Goal: Task Accomplishment & Management: Manage account settings

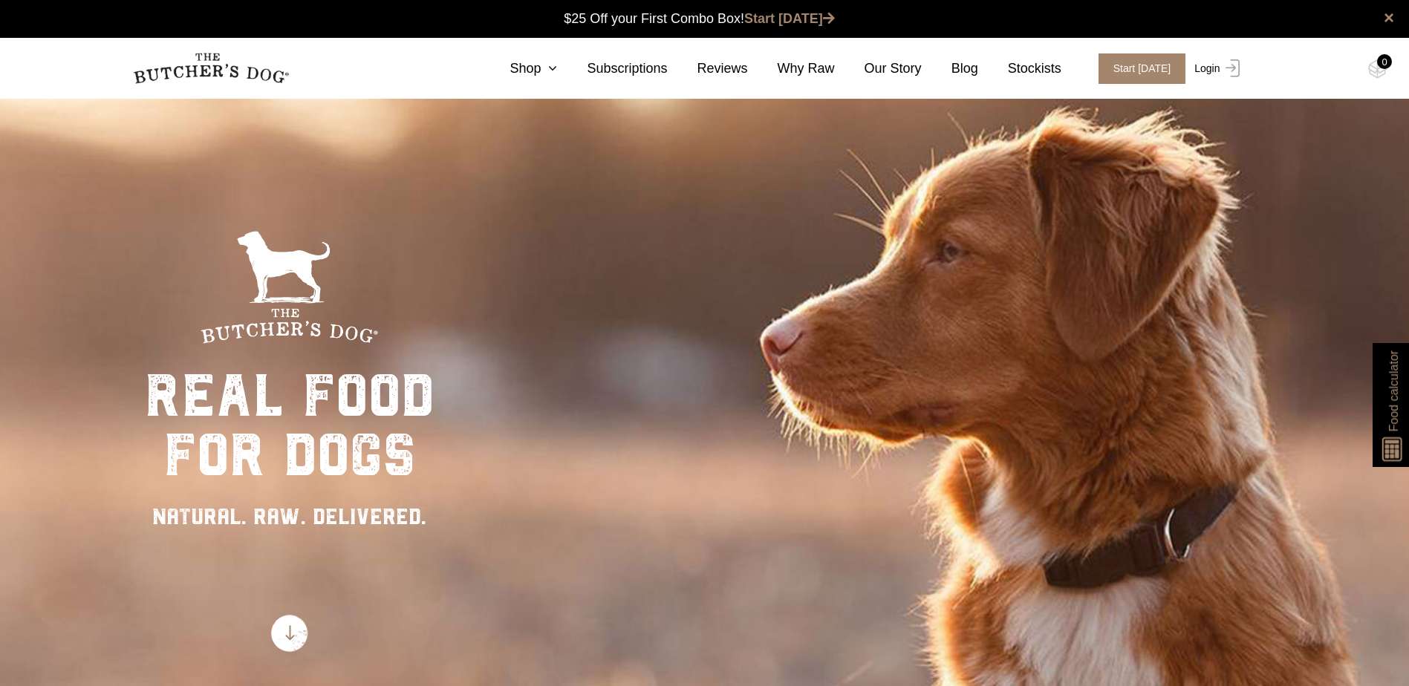
drag, startPoint x: 1204, startPoint y: 67, endPoint x: 690, endPoint y: 330, distance: 577.2
click at [1204, 67] on link "Login" at bounding box center [1214, 68] width 48 height 30
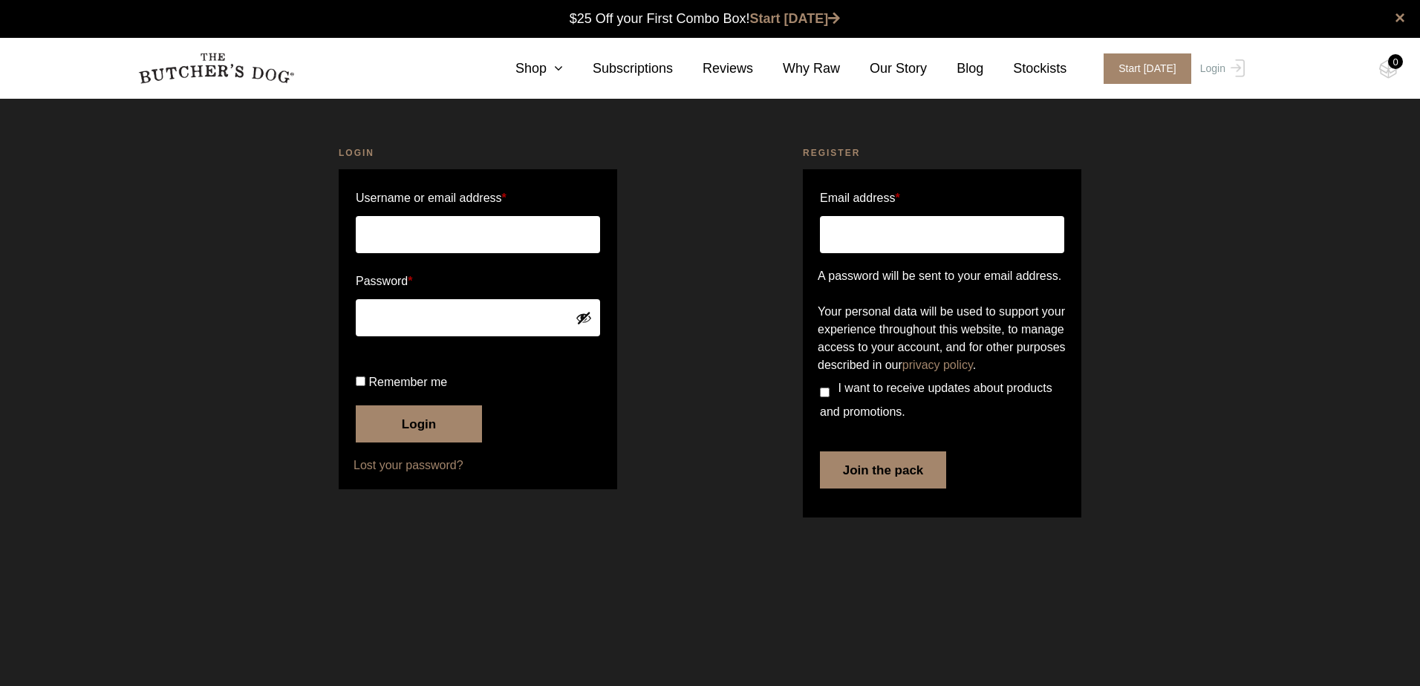
type input "kerry@hpatraining.com.au"
click at [359, 386] on input "Remember me" at bounding box center [361, 381] width 10 height 10
checkbox input "true"
click at [381, 443] on button "Login" at bounding box center [419, 423] width 126 height 37
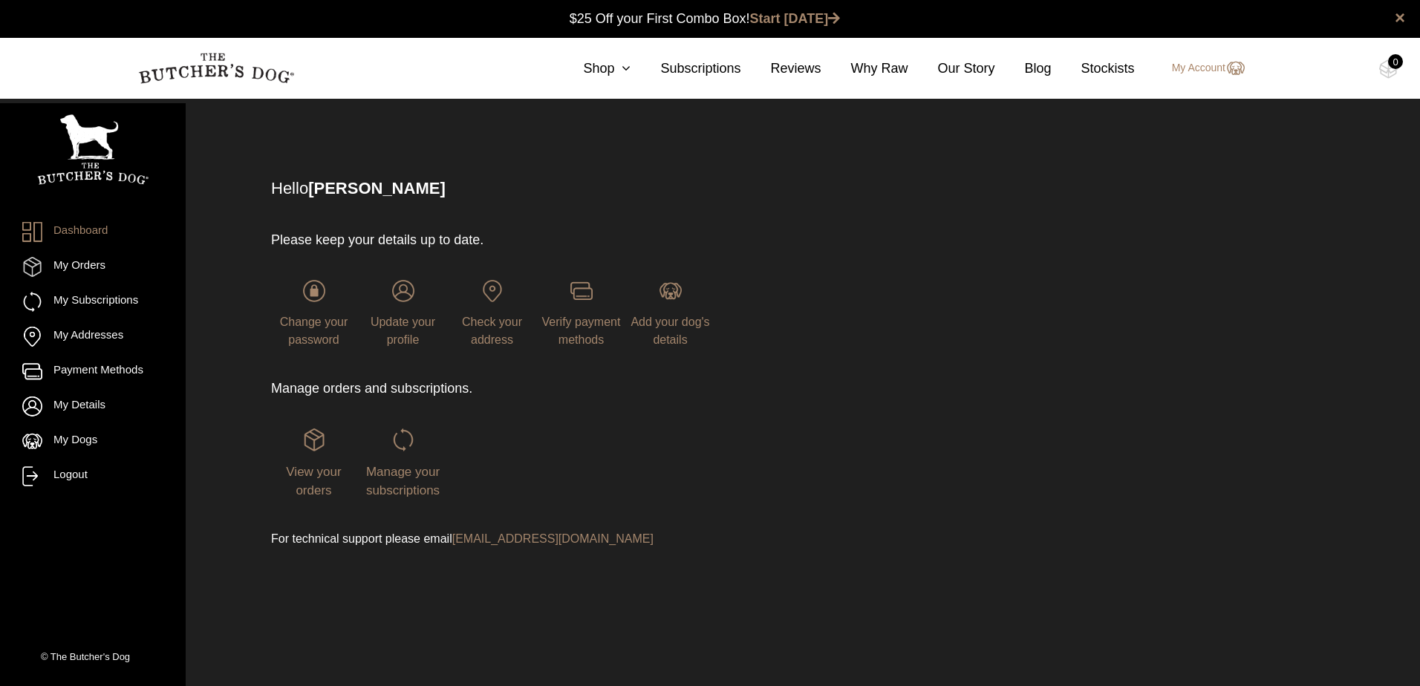
click at [416, 457] on div "Manage your subscriptions" at bounding box center [402, 463] width 85 height 71
click at [400, 469] on span "Manage your subscriptions" at bounding box center [403, 481] width 74 height 33
click at [120, 296] on link "My Subscriptions" at bounding box center [92, 302] width 141 height 20
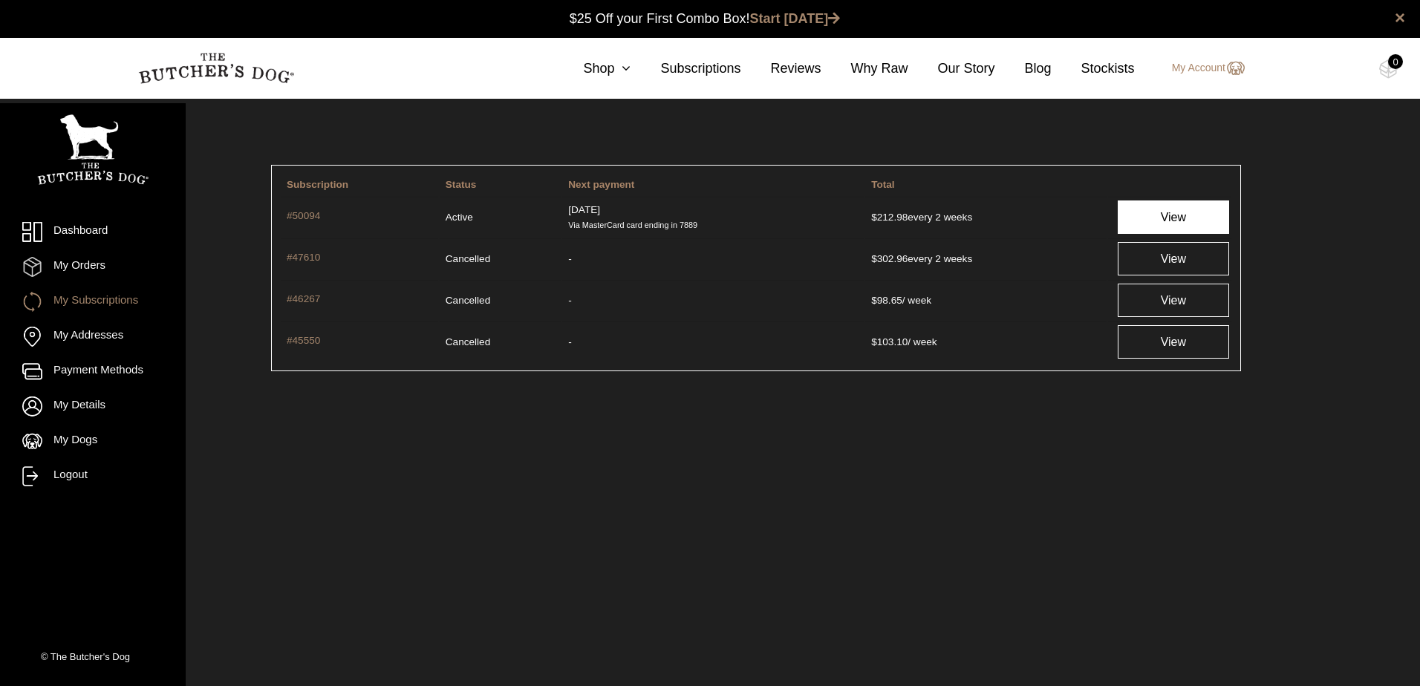
click at [1164, 212] on link "View" at bounding box center [1173, 216] width 111 height 33
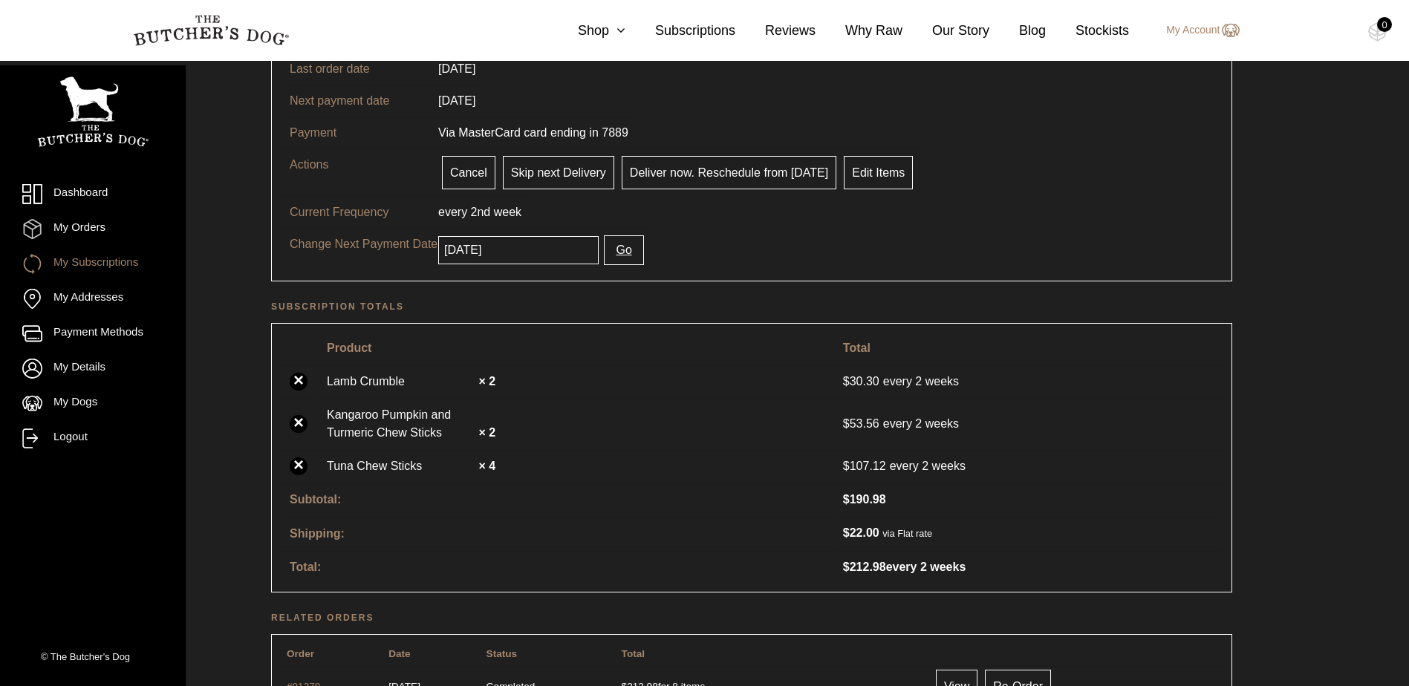
scroll to position [223, 0]
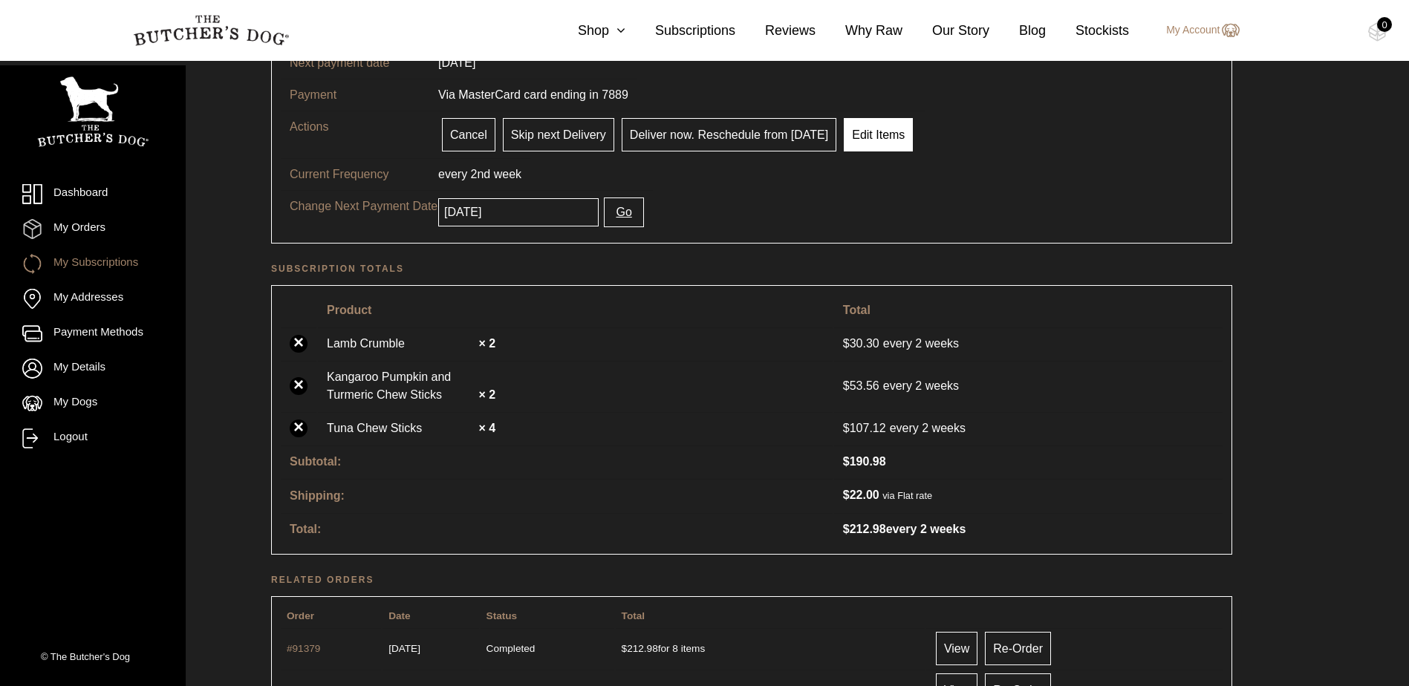
click at [866, 127] on link "Edit Items" at bounding box center [878, 134] width 69 height 33
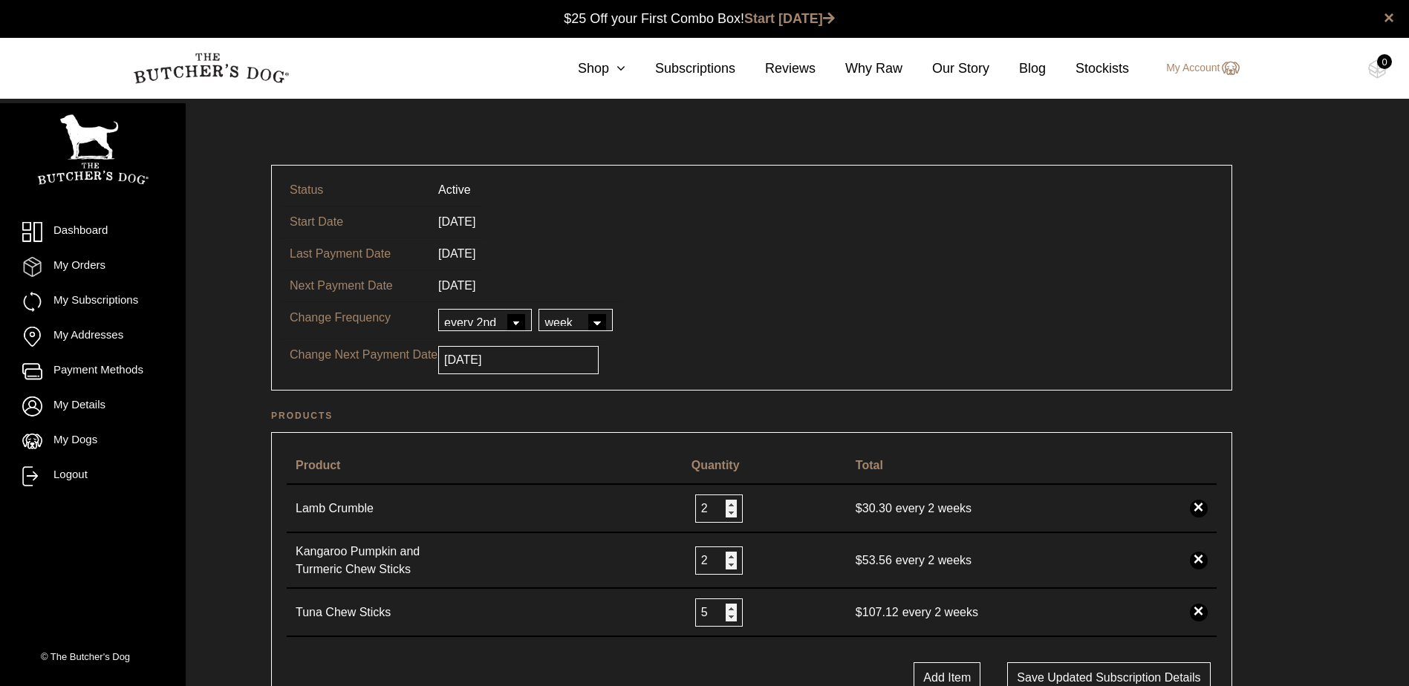
type input "5"
click at [732, 607] on input "5" at bounding box center [719, 612] width 48 height 28
click at [953, 671] on button "Add Item" at bounding box center [946, 678] width 67 height 33
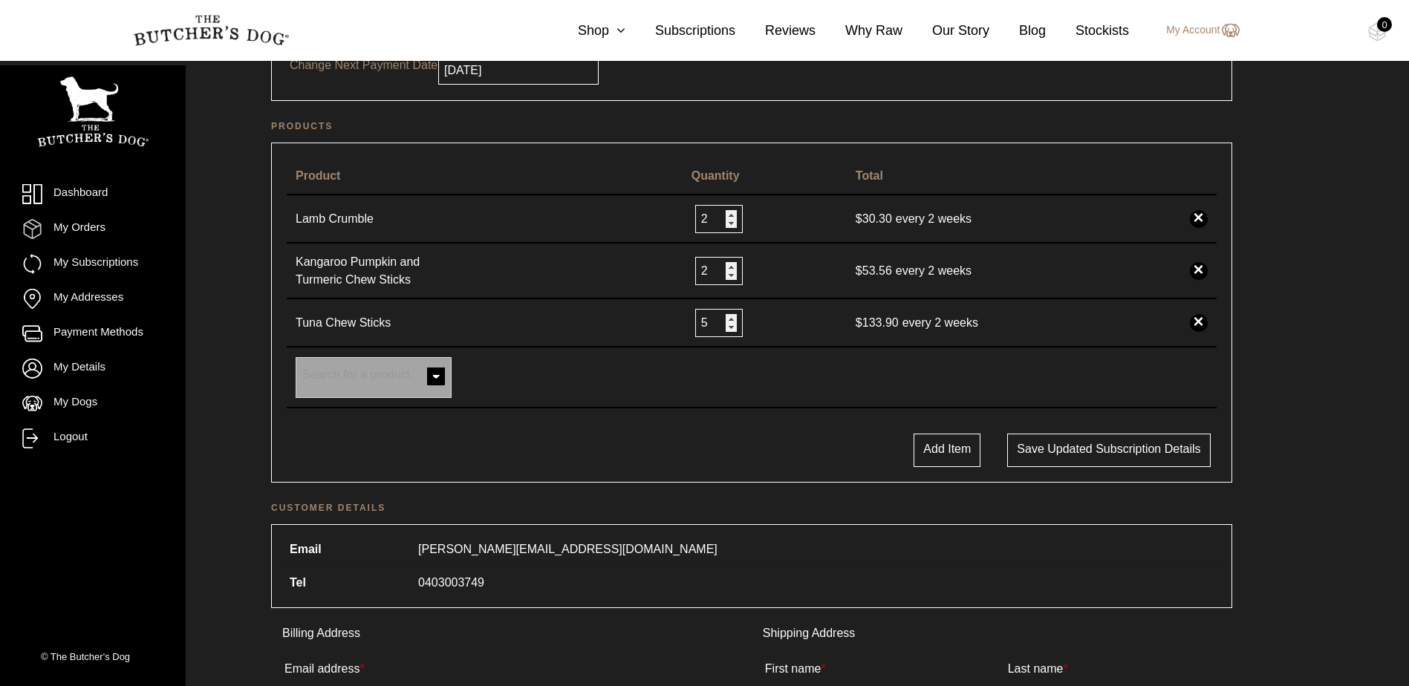
scroll to position [297, 0]
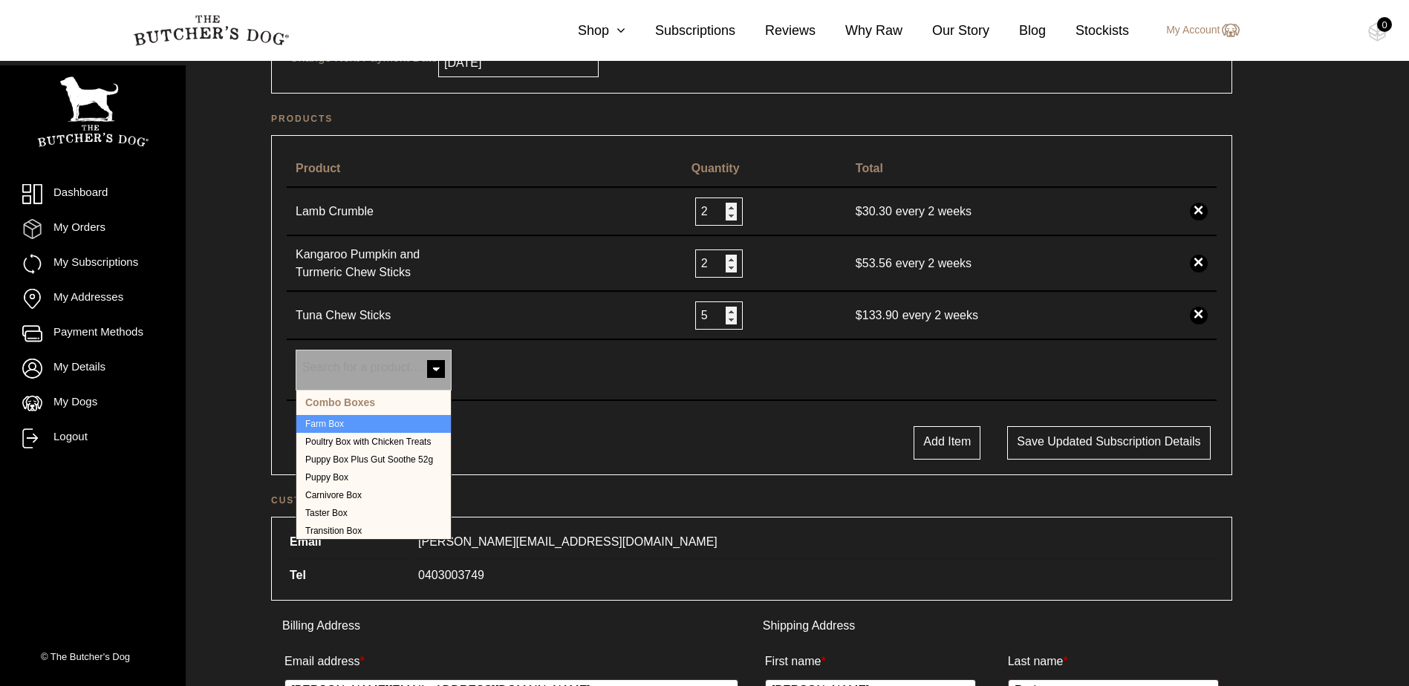
click at [437, 370] on span at bounding box center [436, 371] width 30 height 30
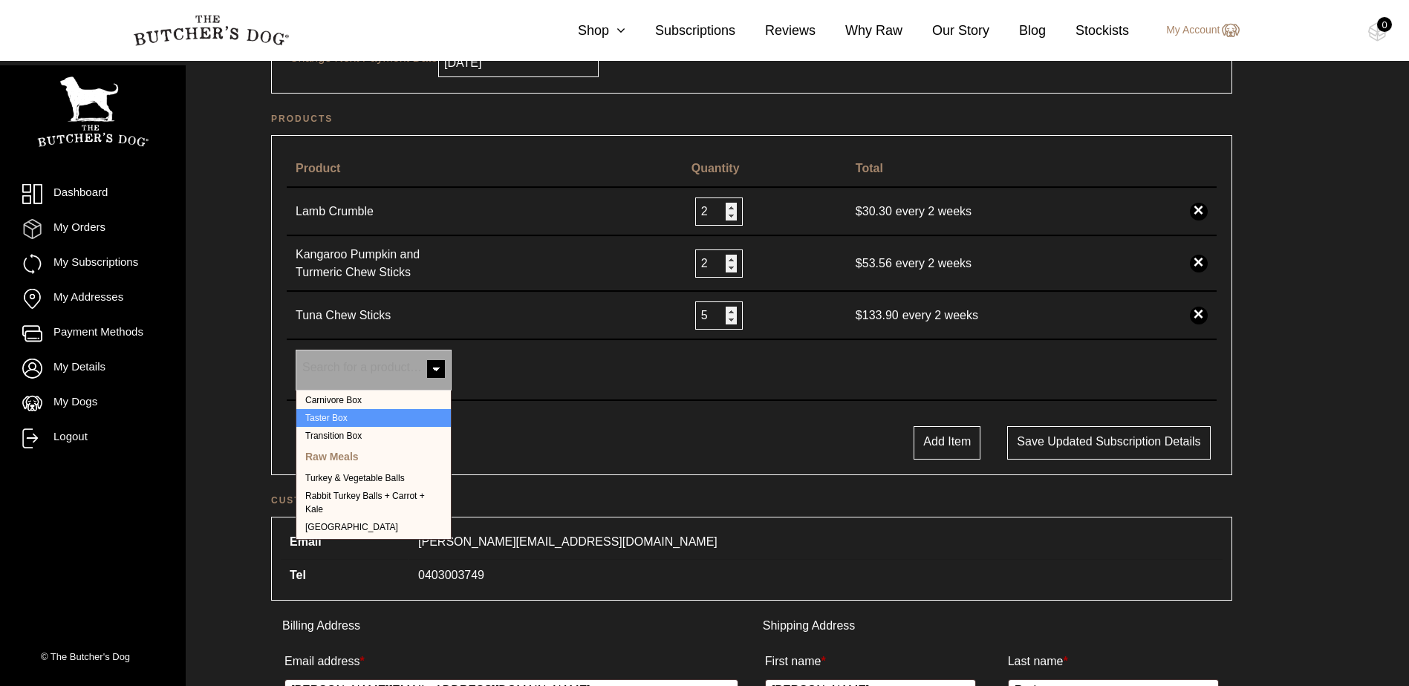
scroll to position [223, 0]
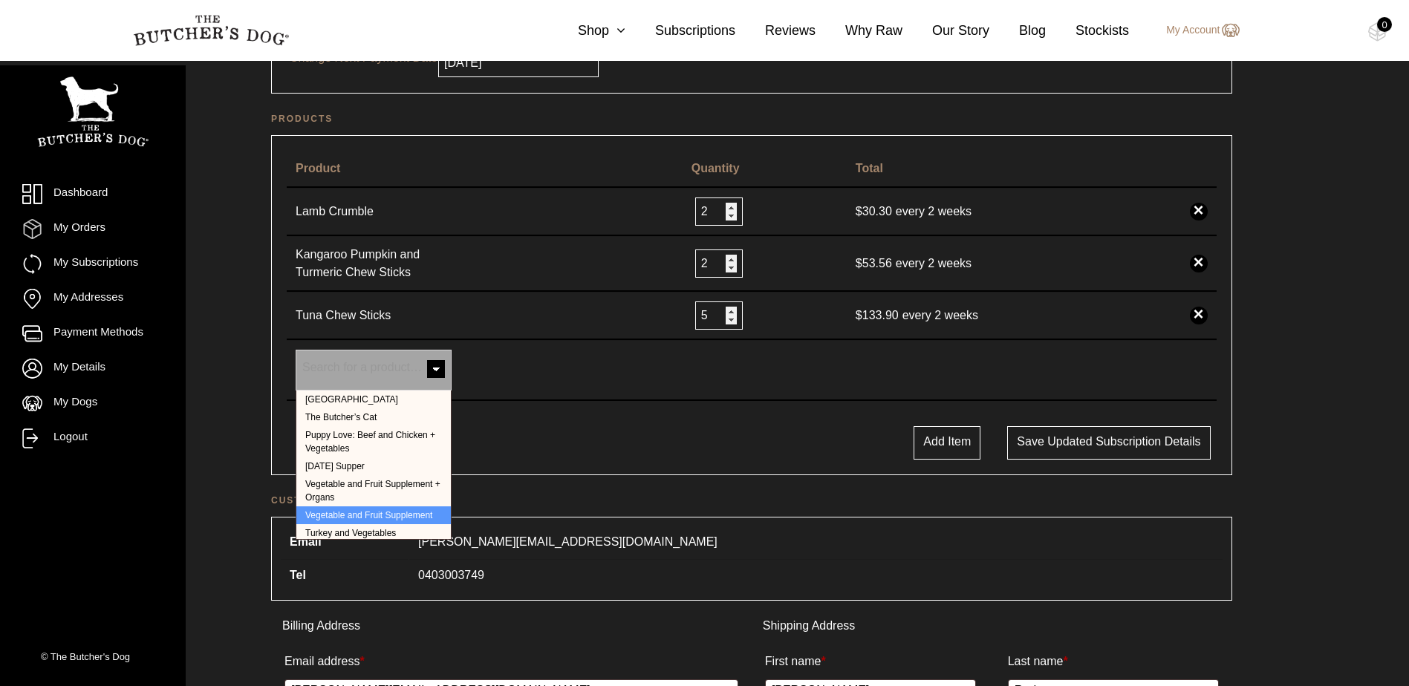
select select "252"
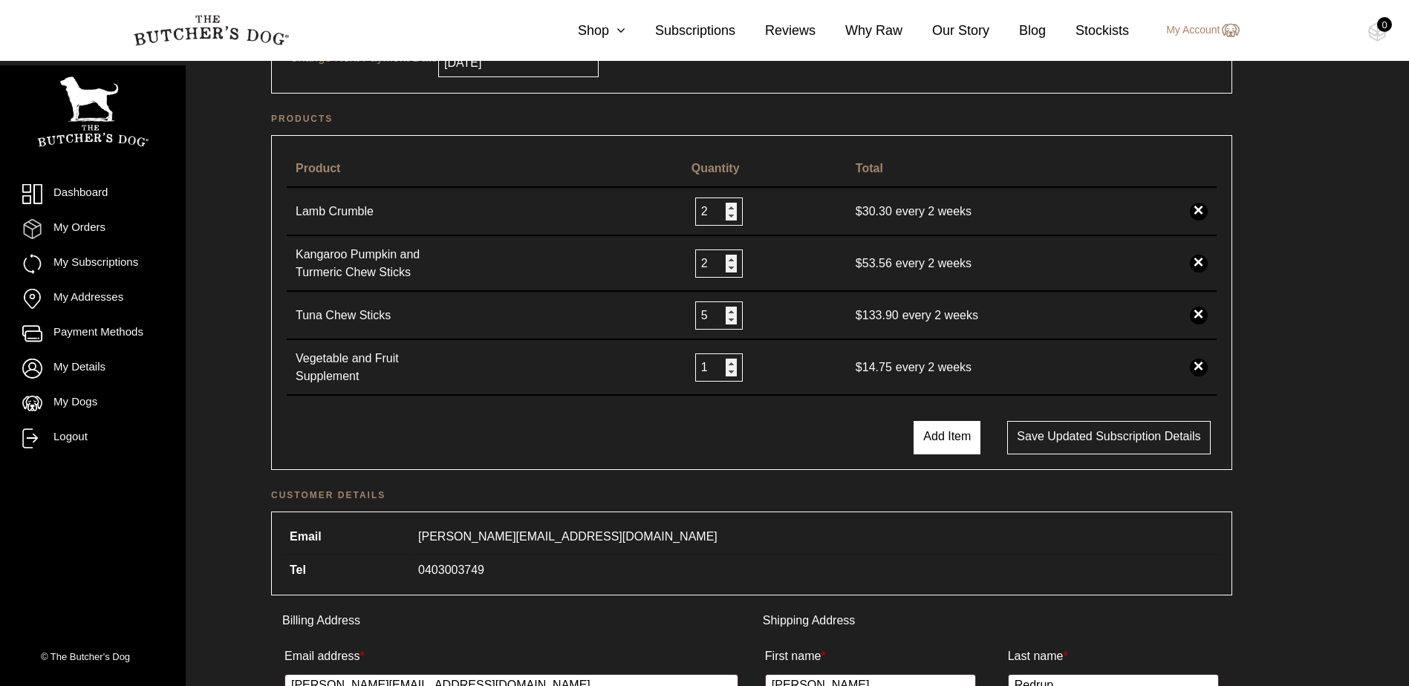
click at [942, 444] on button "Add Item" at bounding box center [946, 437] width 67 height 33
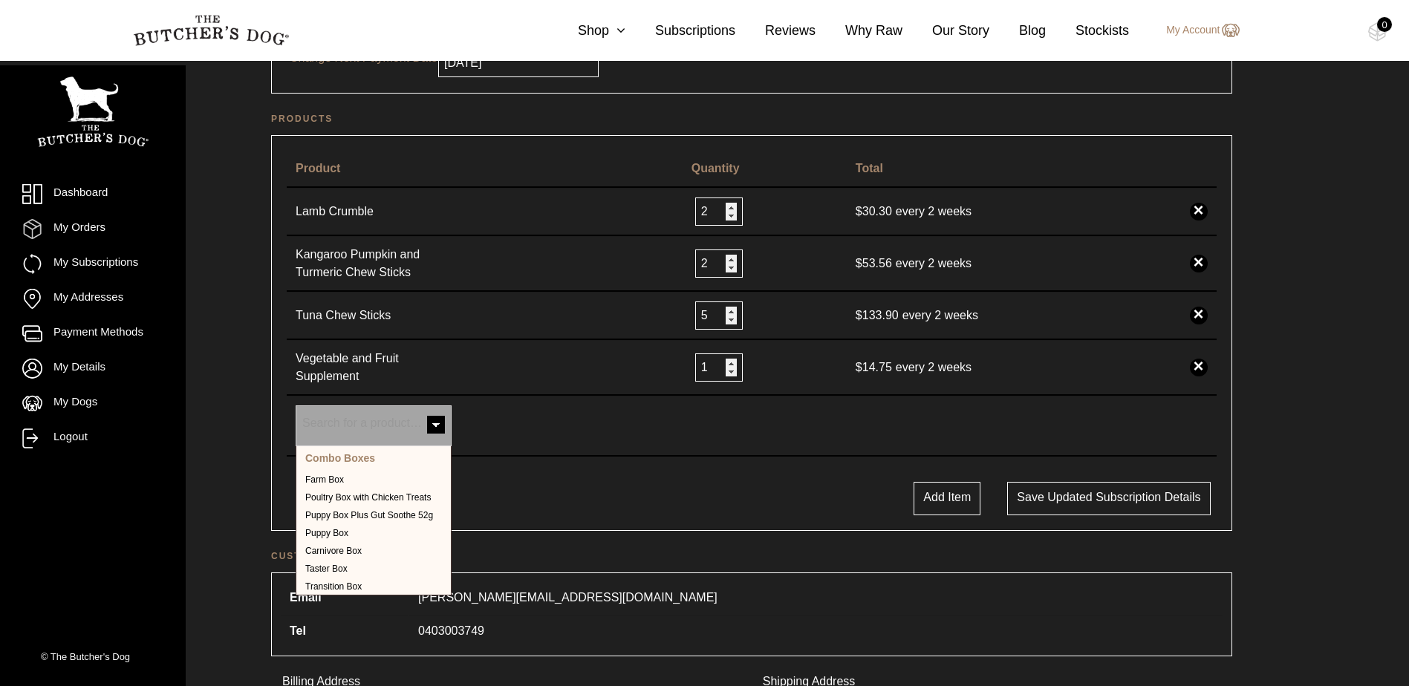
click at [435, 425] on span at bounding box center [436, 426] width 30 height 30
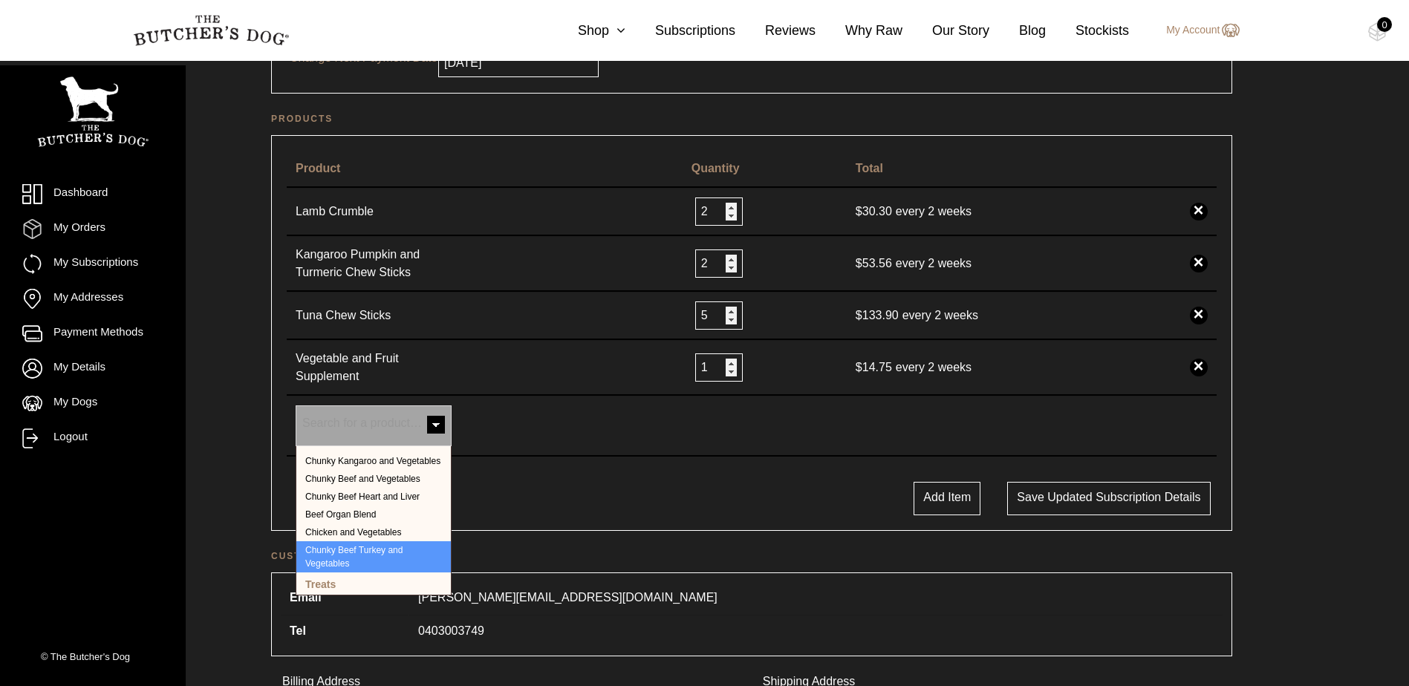
scroll to position [364, 0]
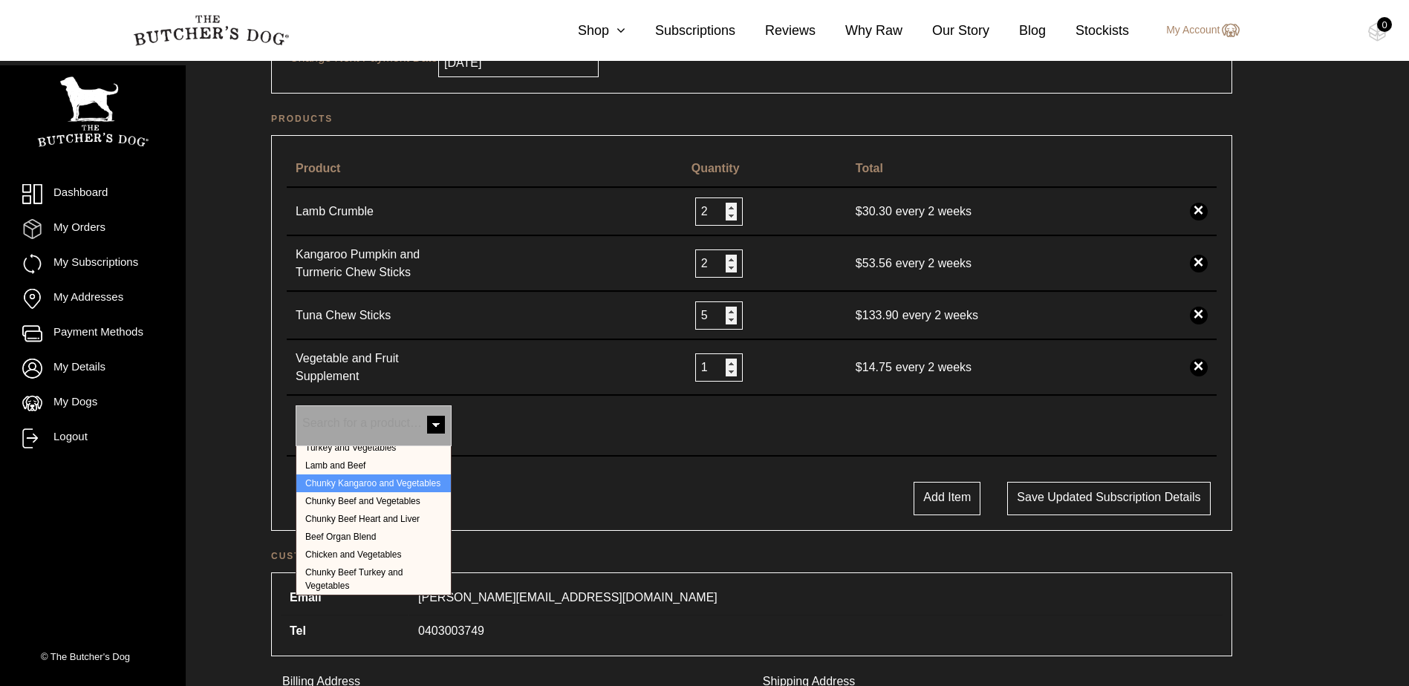
select select "241"
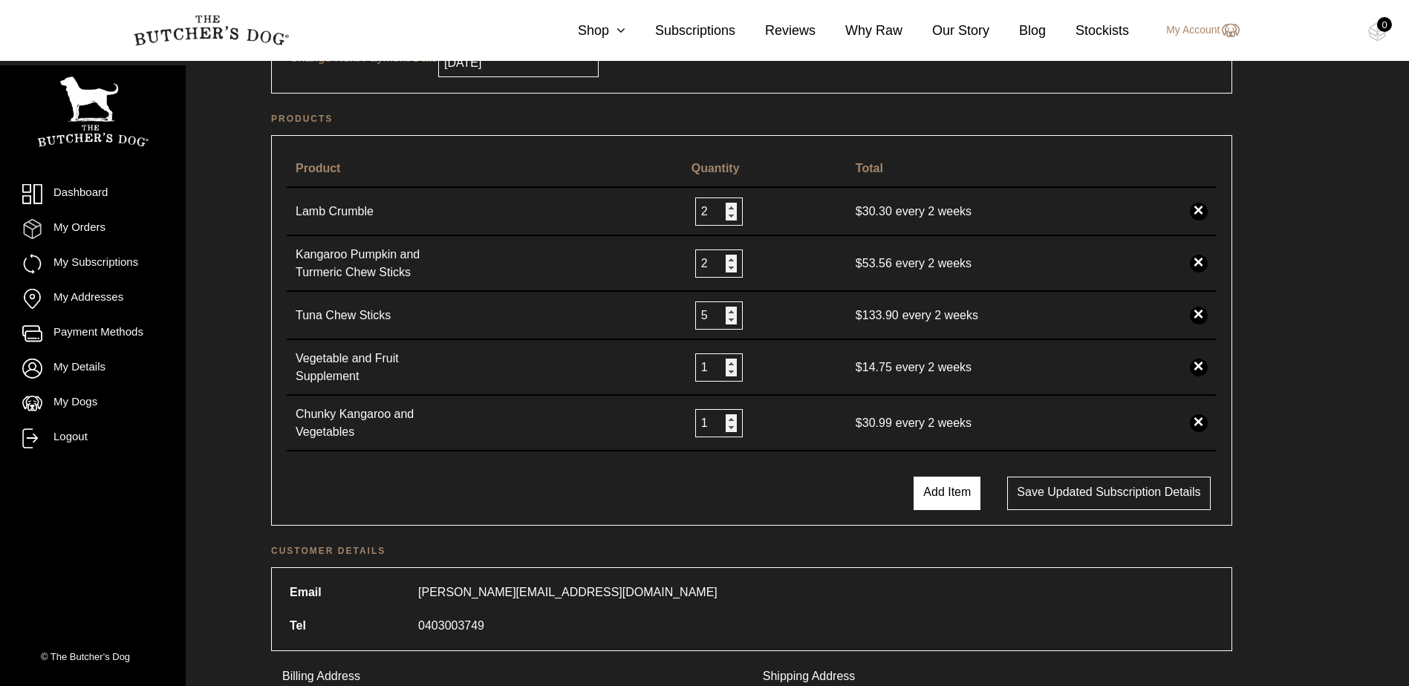
click at [972, 495] on button "Add Item" at bounding box center [946, 493] width 67 height 33
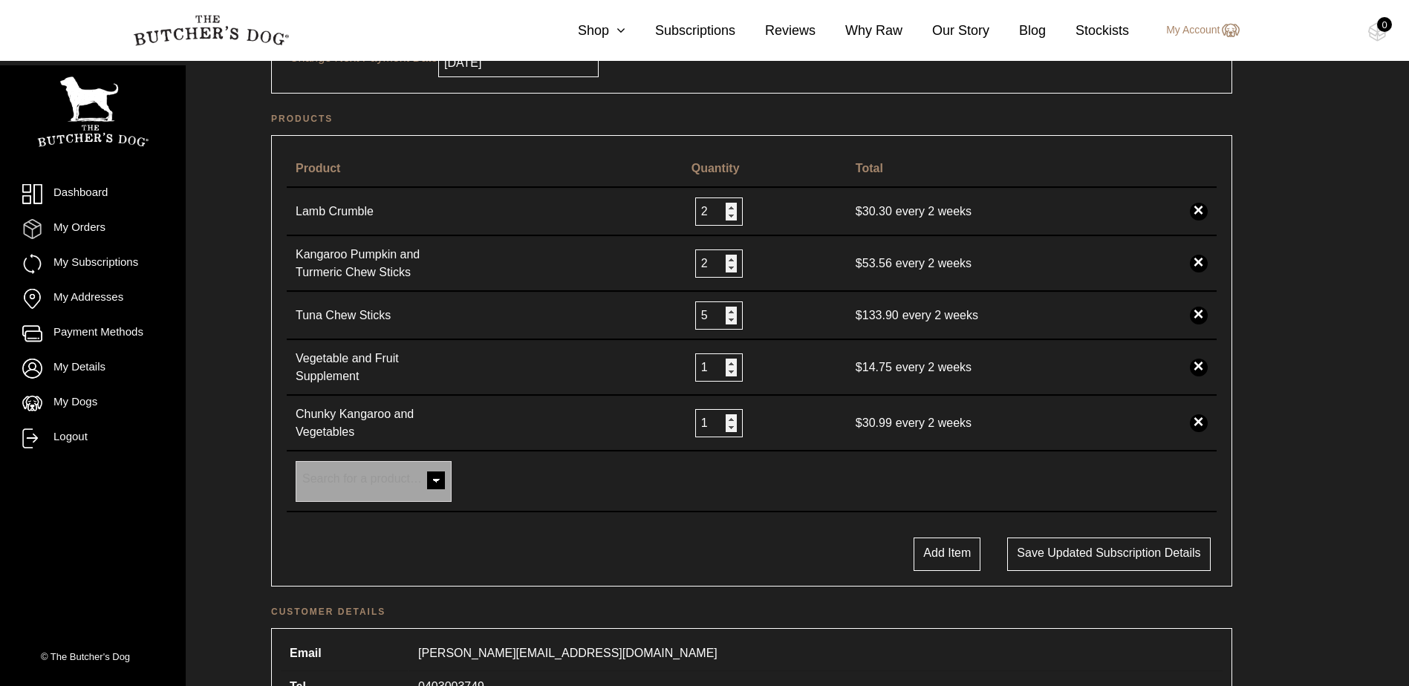
click at [436, 477] on span at bounding box center [436, 482] width 30 height 30
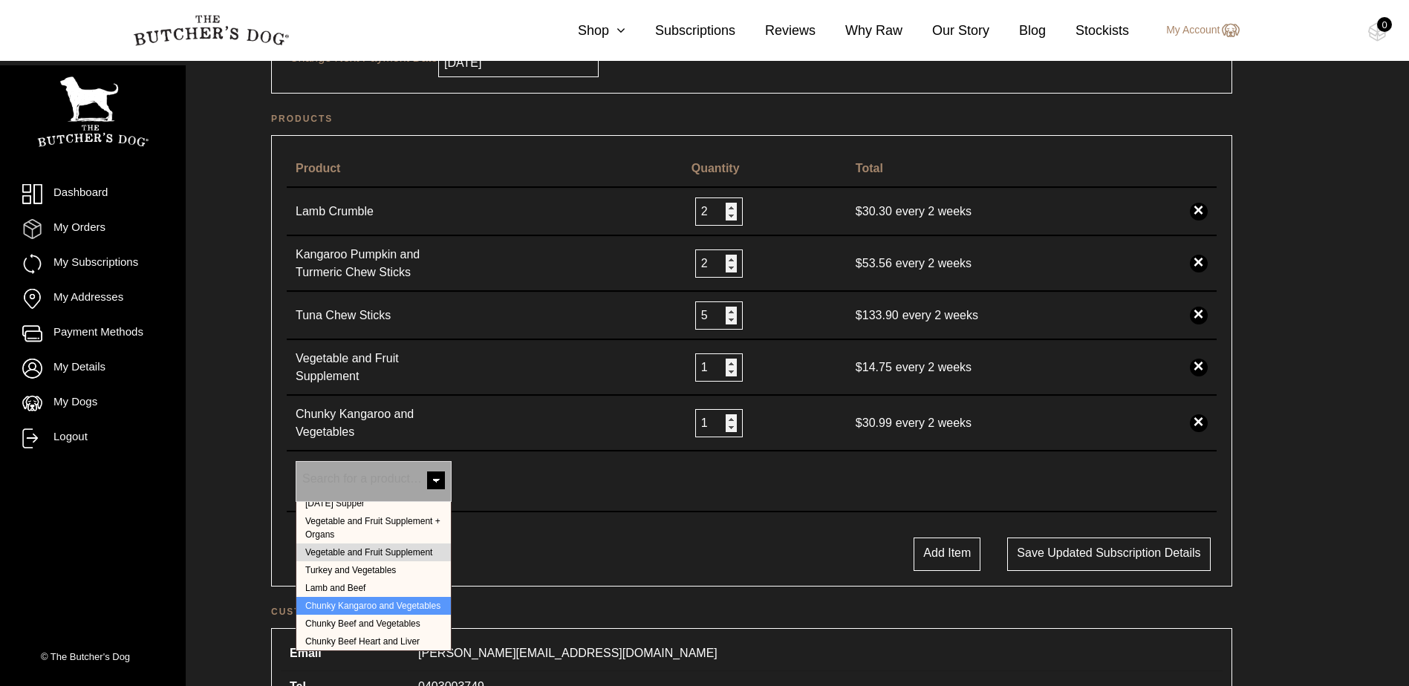
scroll to position [276, 0]
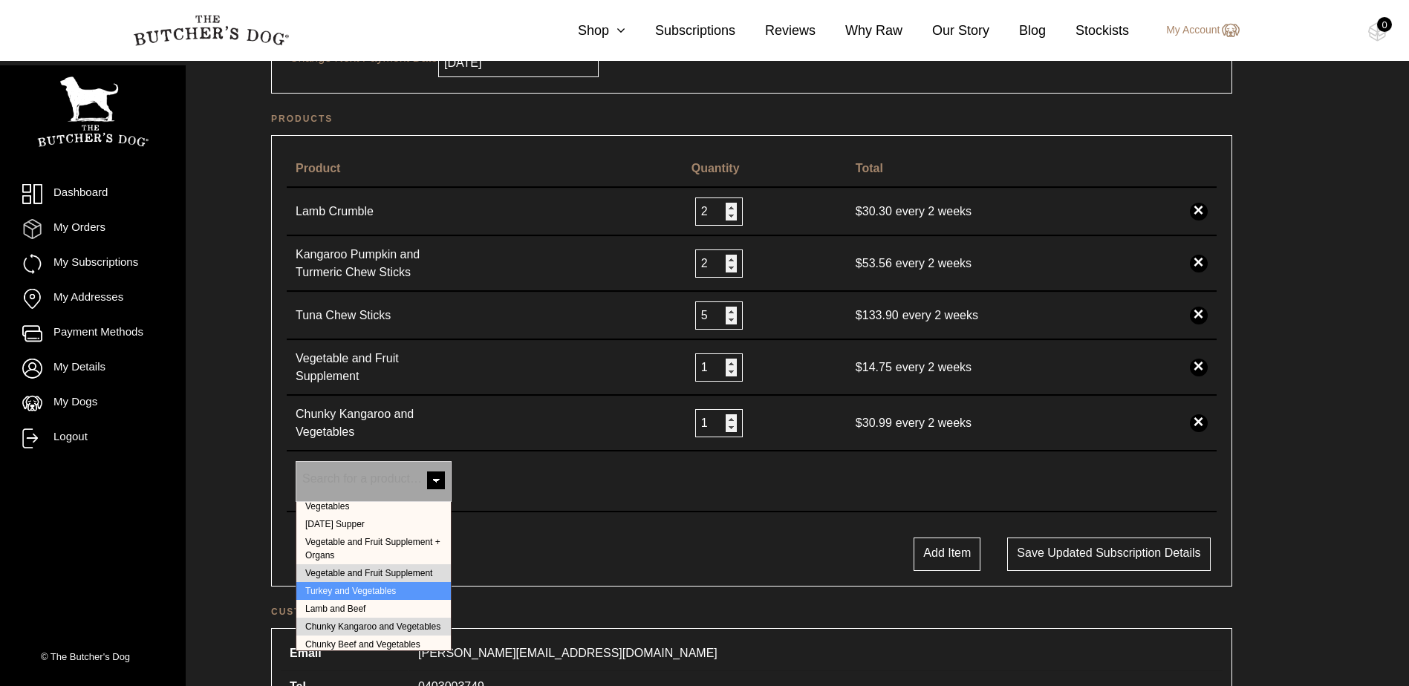
select select "249"
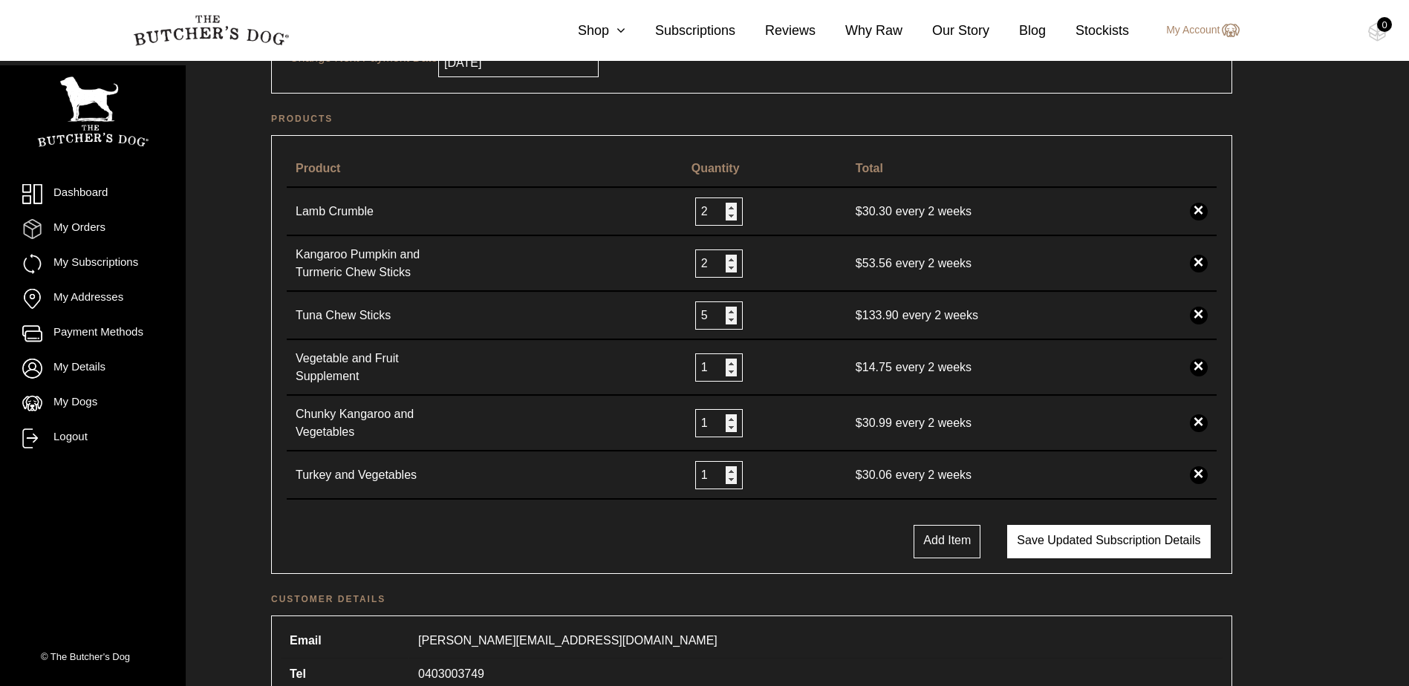
click at [1028, 532] on button "Save updated subscription details" at bounding box center [1108, 541] width 203 height 33
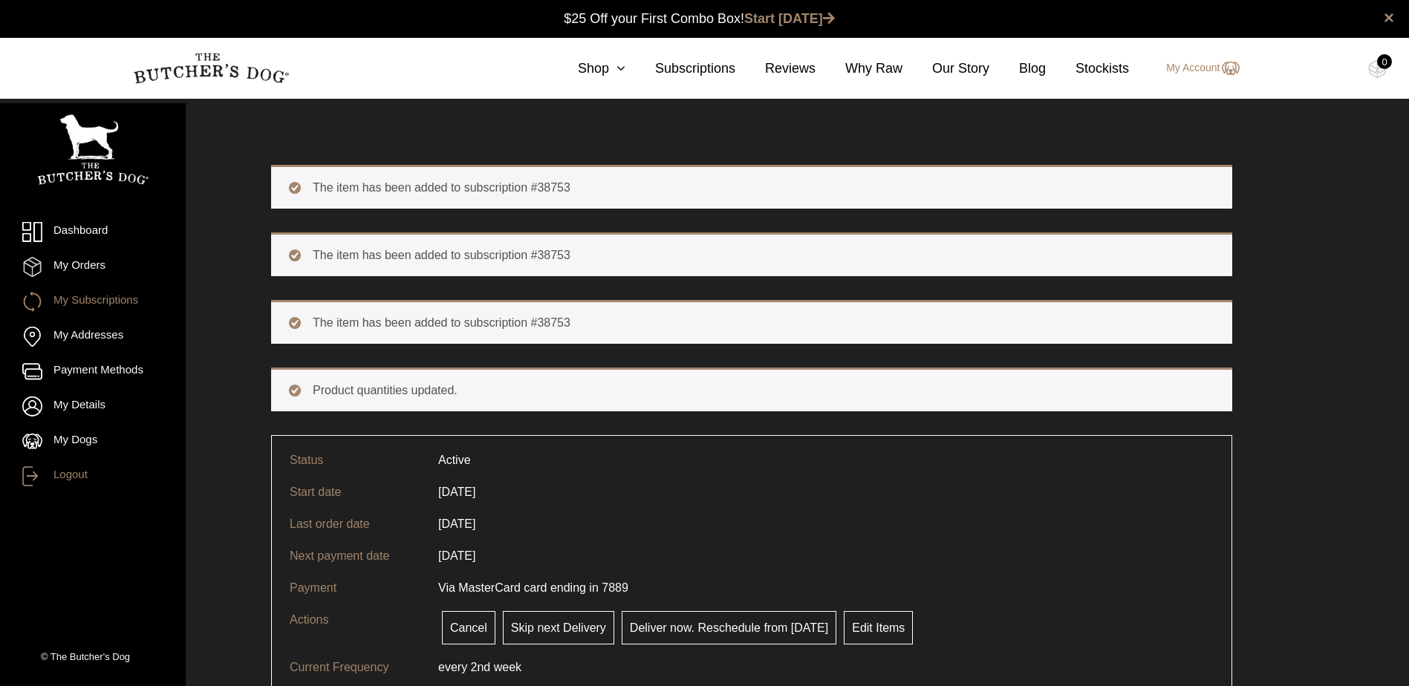
drag, startPoint x: 57, startPoint y: 471, endPoint x: 68, endPoint y: 468, distance: 11.5
click at [57, 471] on link "Logout" at bounding box center [92, 476] width 141 height 20
